Goal: Find specific page/section

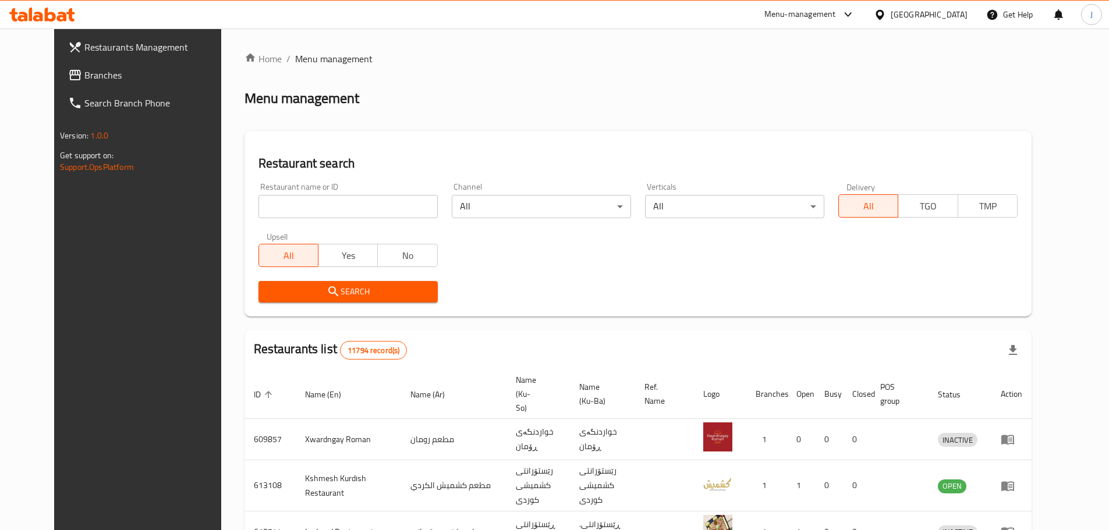
click at [400, 205] on input "search" at bounding box center [347, 206] width 179 height 23
click at [304, 204] on input "bre" at bounding box center [347, 206] width 179 height 23
paste input "703506"
type input "703506"
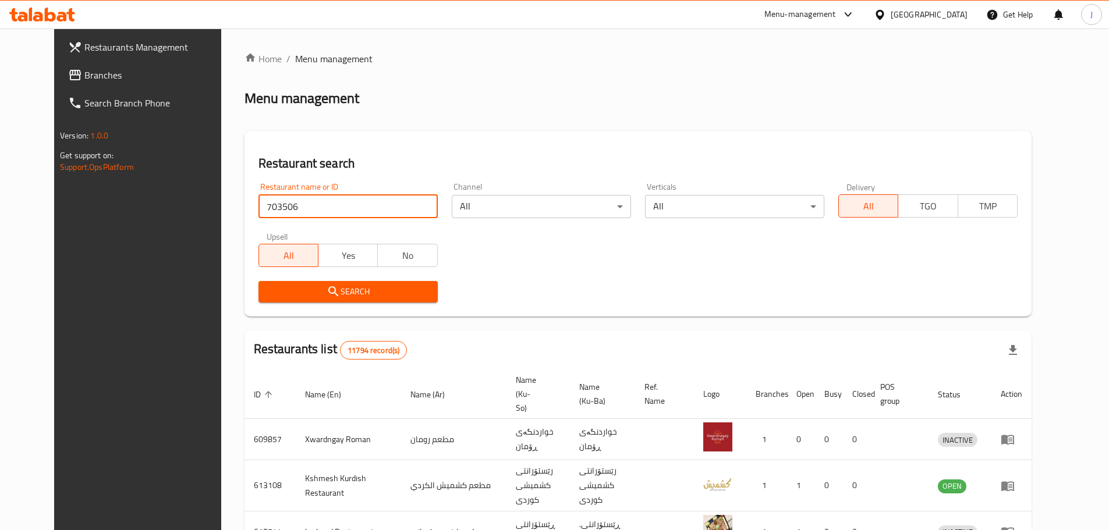
click button "Search" at bounding box center [347, 292] width 179 height 22
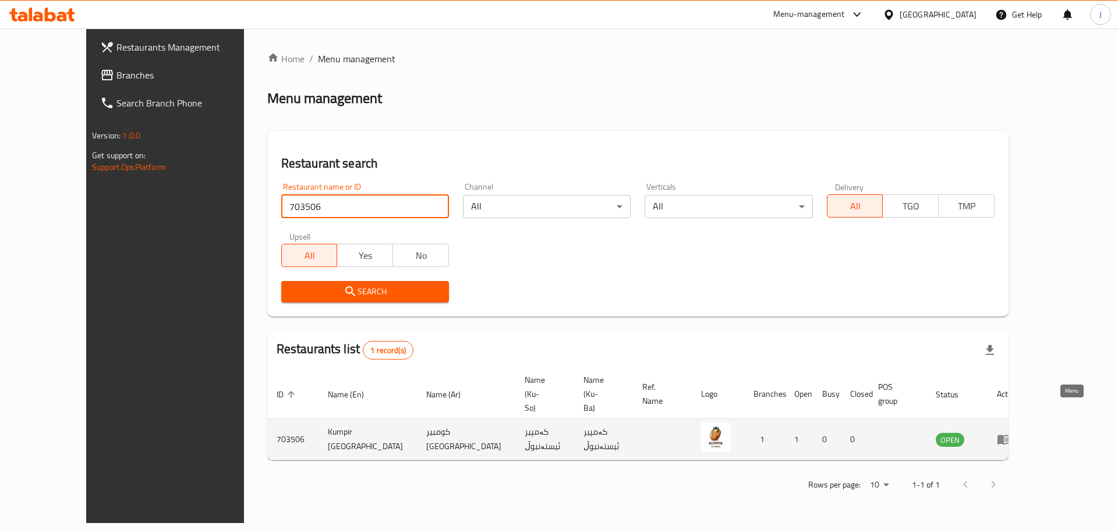
click at [1010, 435] on icon "enhanced table" at bounding box center [1003, 440] width 13 height 10
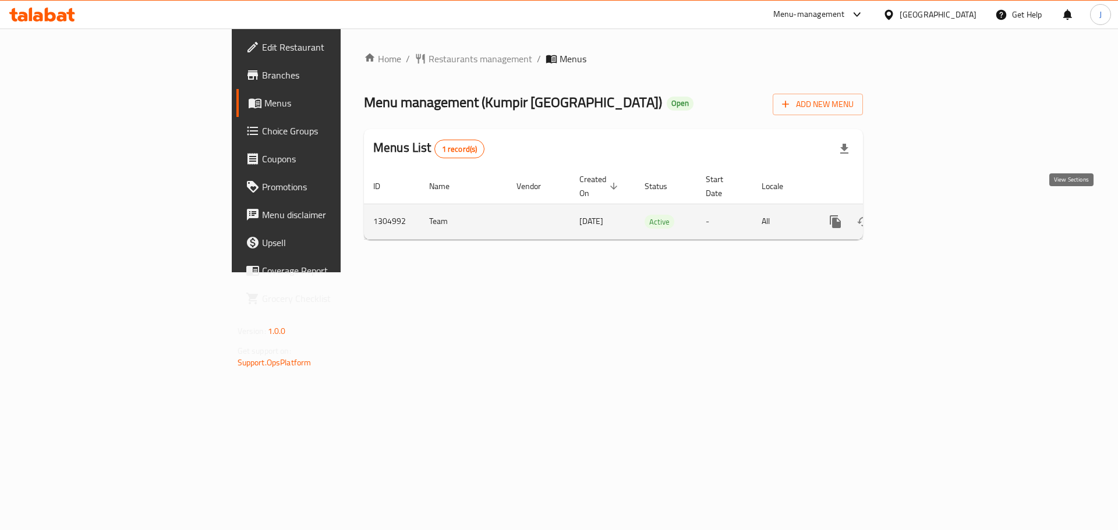
click at [933, 216] on link "enhanced table" at bounding box center [919, 222] width 28 height 28
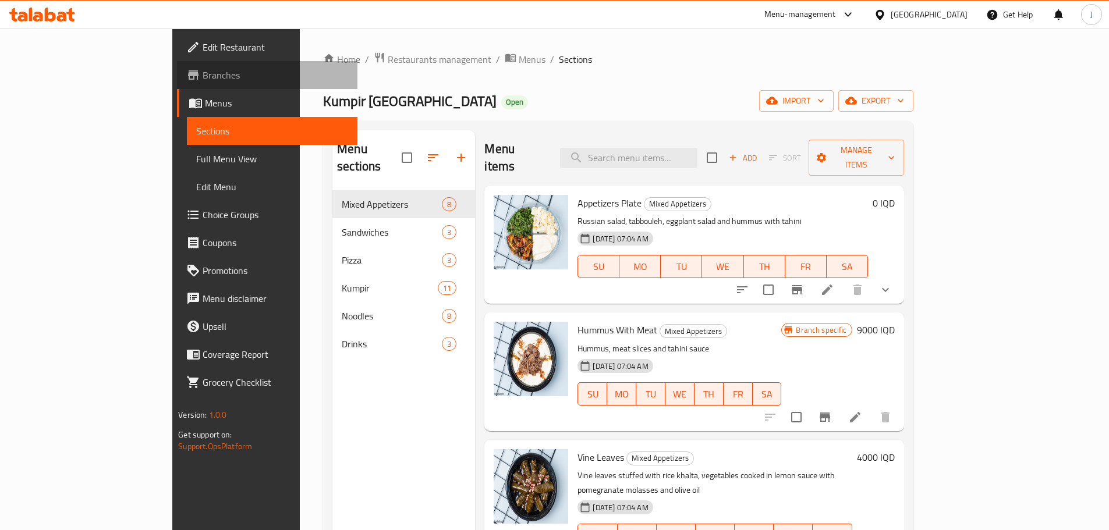
click at [203, 73] on span "Branches" at bounding box center [276, 75] width 146 height 14
